Goal: Information Seeking & Learning: Learn about a topic

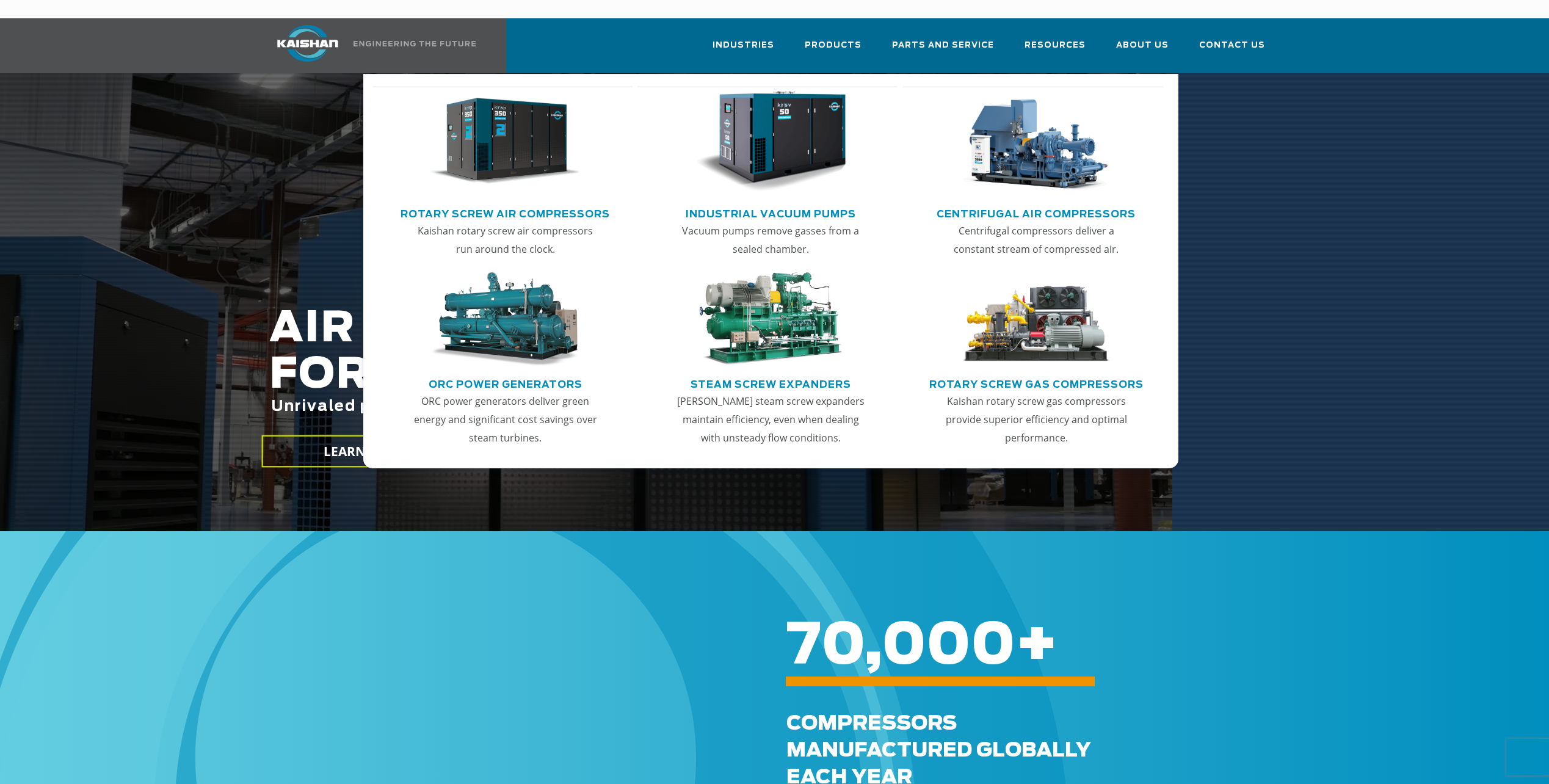
click at [763, 336] on img "Main menu" at bounding box center [770, 319] width 150 height 94
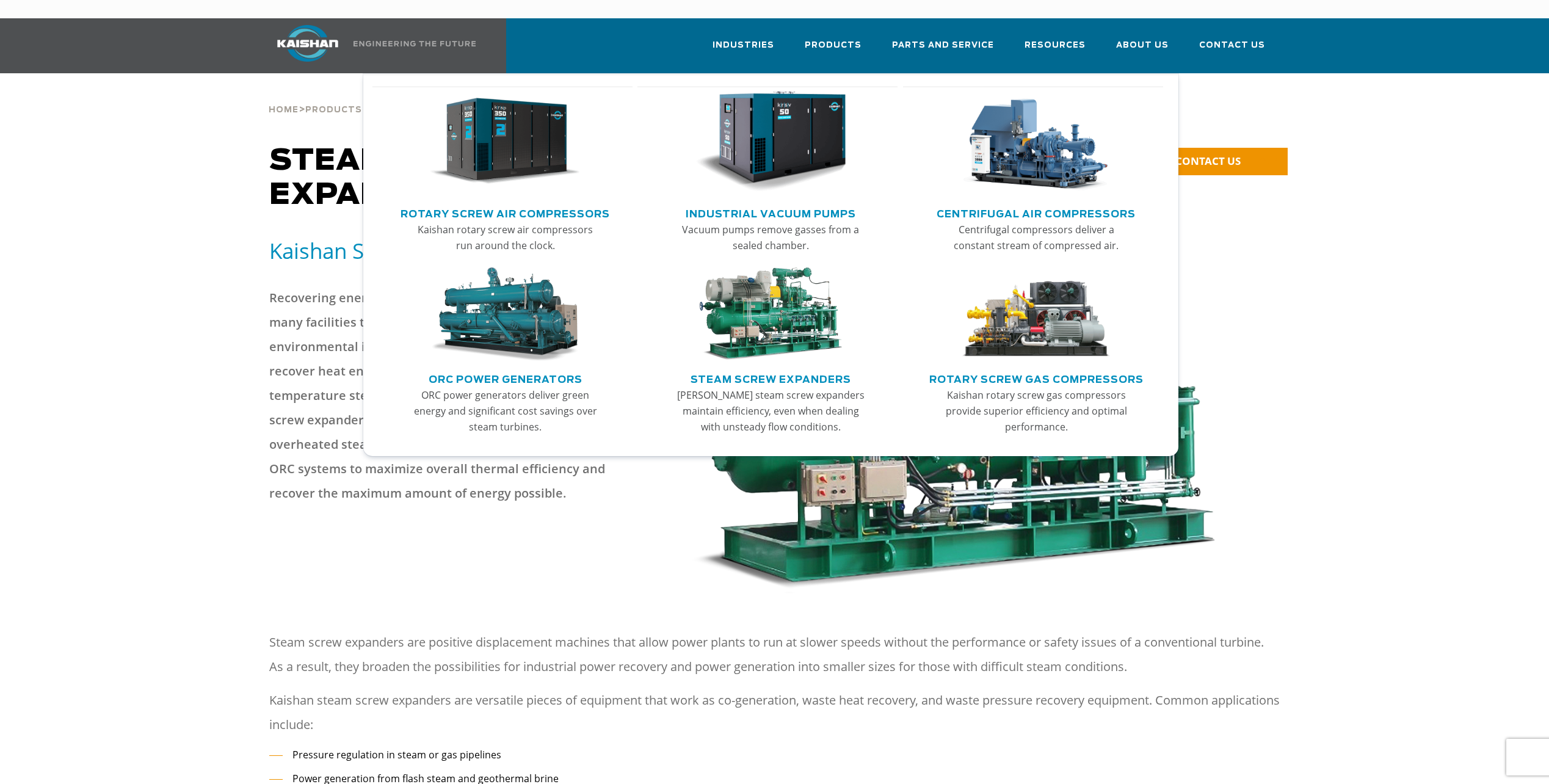
click at [520, 343] on img "Main menu" at bounding box center [504, 314] width 150 height 94
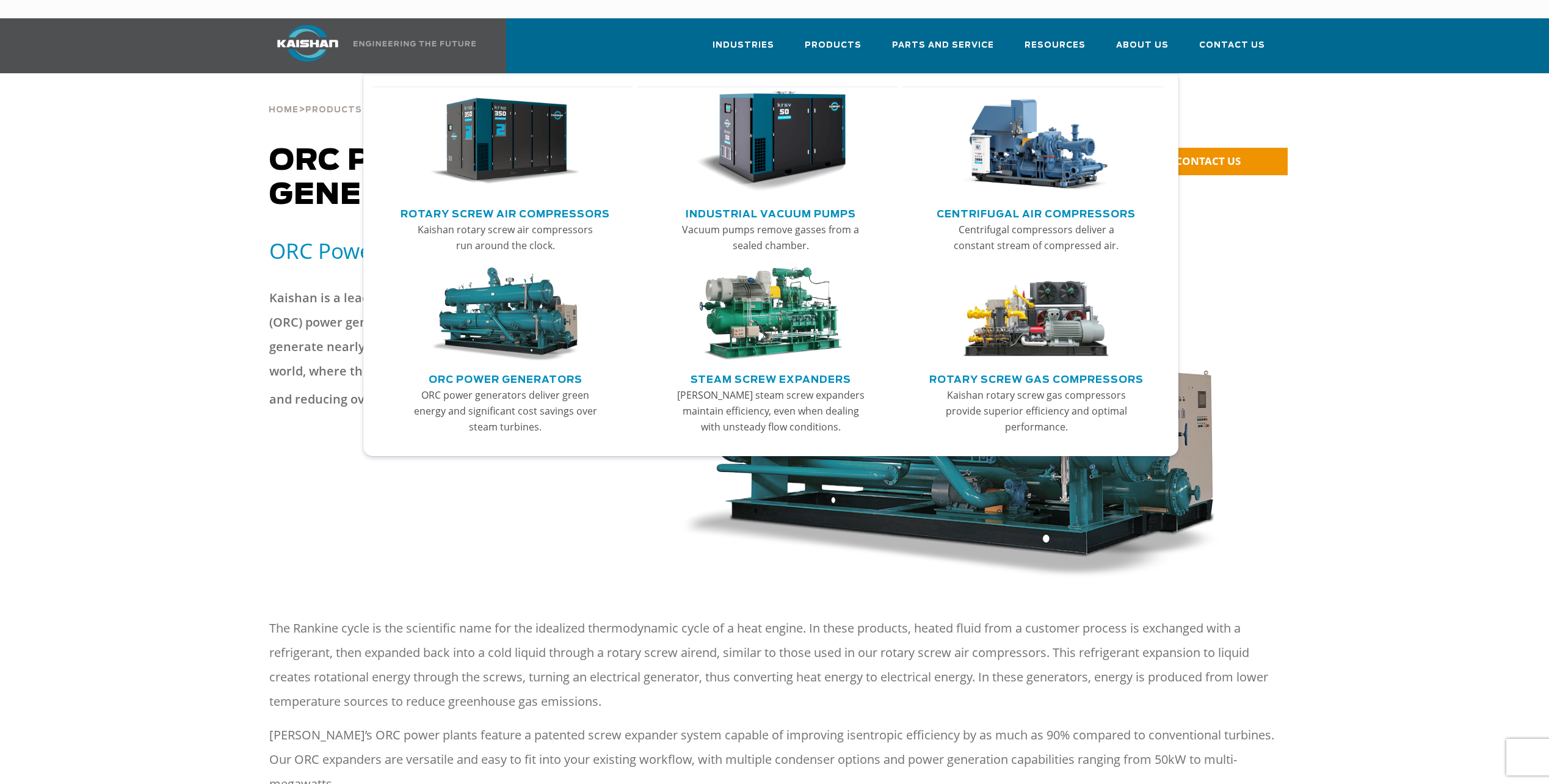
click at [1021, 159] on img "Main menu" at bounding box center [1036, 142] width 150 height 101
